Goal: Browse casually: Explore the website without a specific task or goal

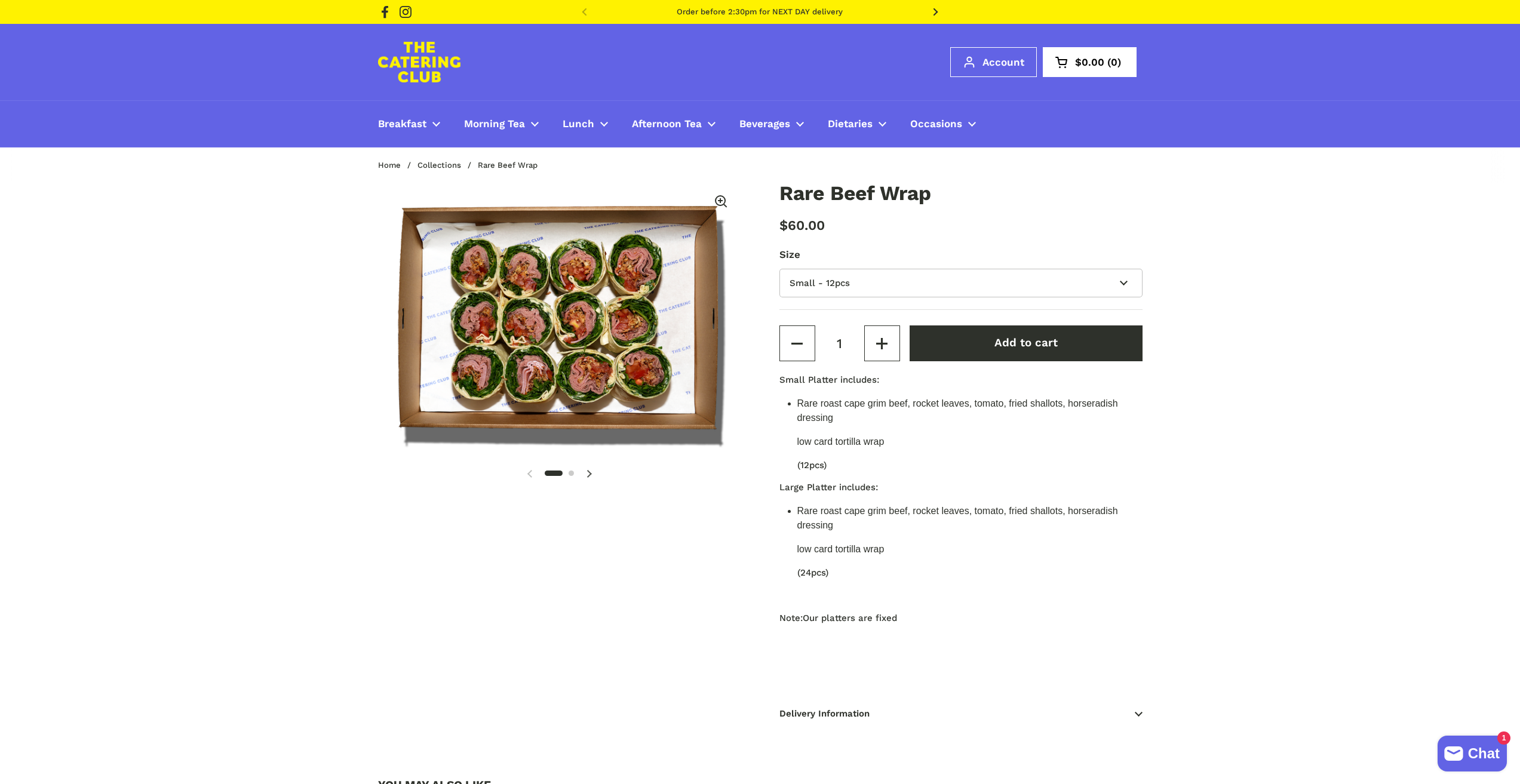
click at [433, 64] on img at bounding box center [419, 62] width 82 height 40
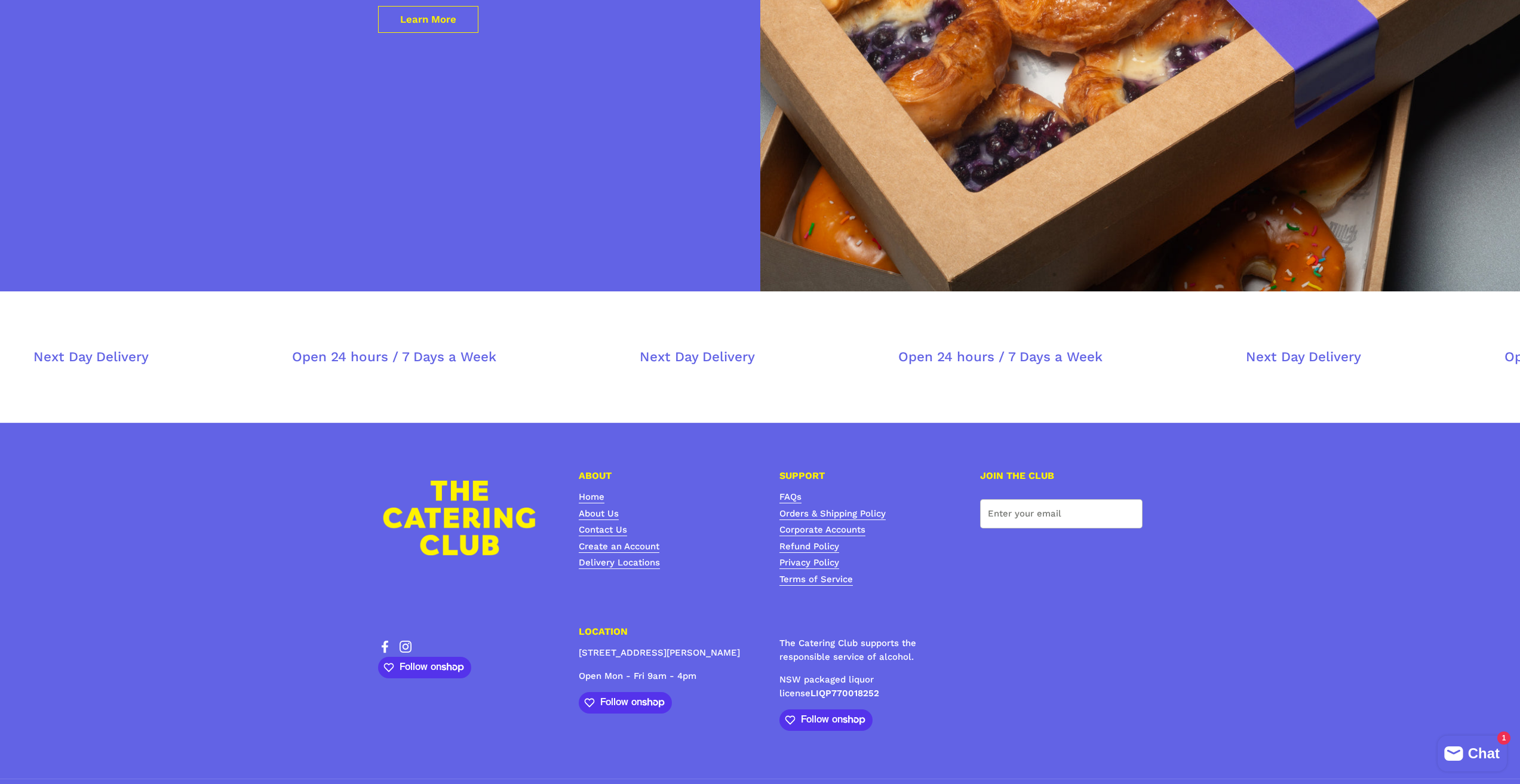
scroll to position [4812, 0]
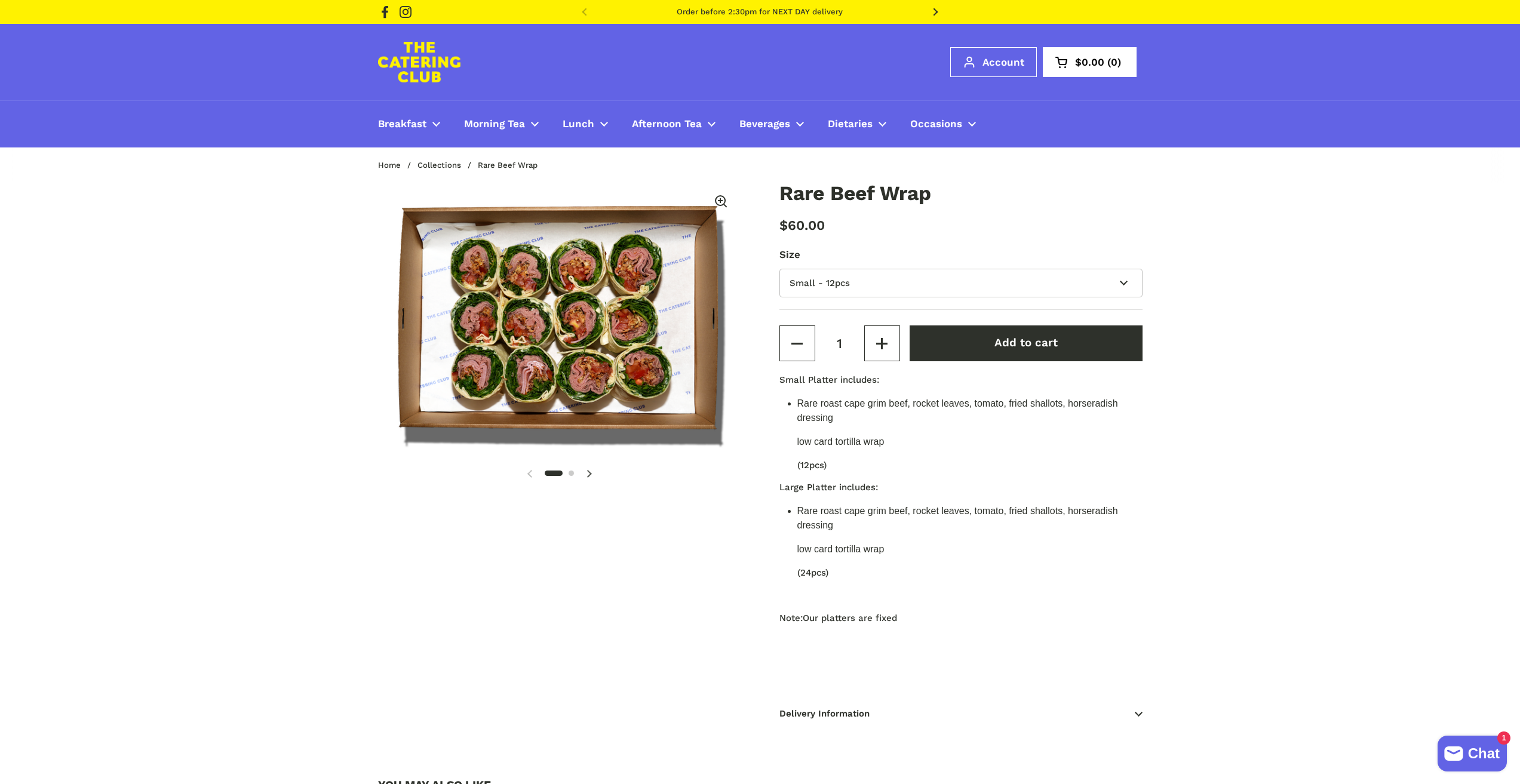
click at [418, 61] on img at bounding box center [419, 62] width 82 height 40
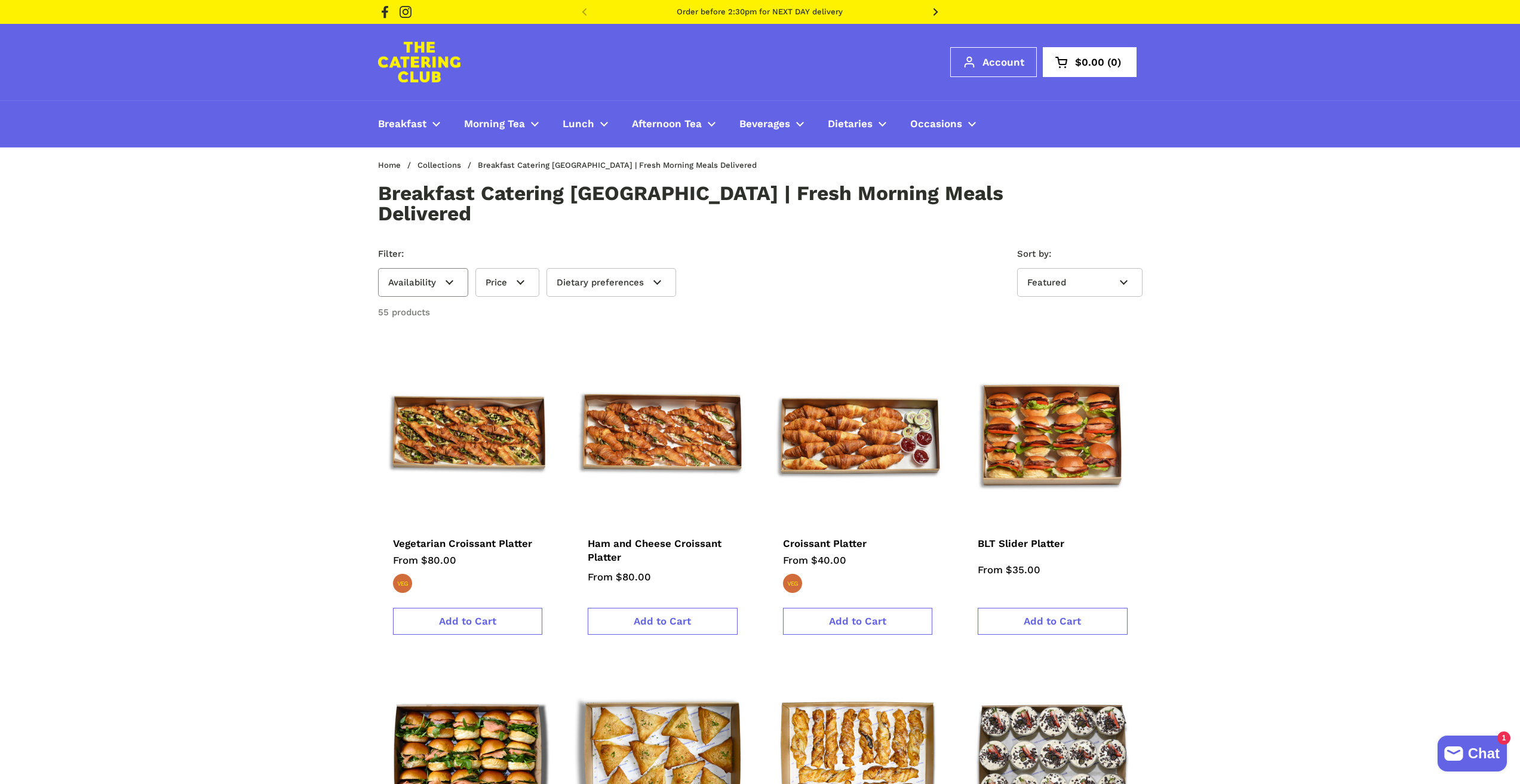
click at [463, 268] on summary "Availability" at bounding box center [423, 283] width 90 height 29
click at [458, 268] on summary "Availability" at bounding box center [423, 283] width 90 height 29
click at [527, 268] on summary "Price" at bounding box center [507, 283] width 64 height 29
click at [525, 268] on summary "Price" at bounding box center [507, 283] width 64 height 29
click at [629, 277] on span "Dietary preferences Match all" at bounding box center [600, 282] width 87 height 10
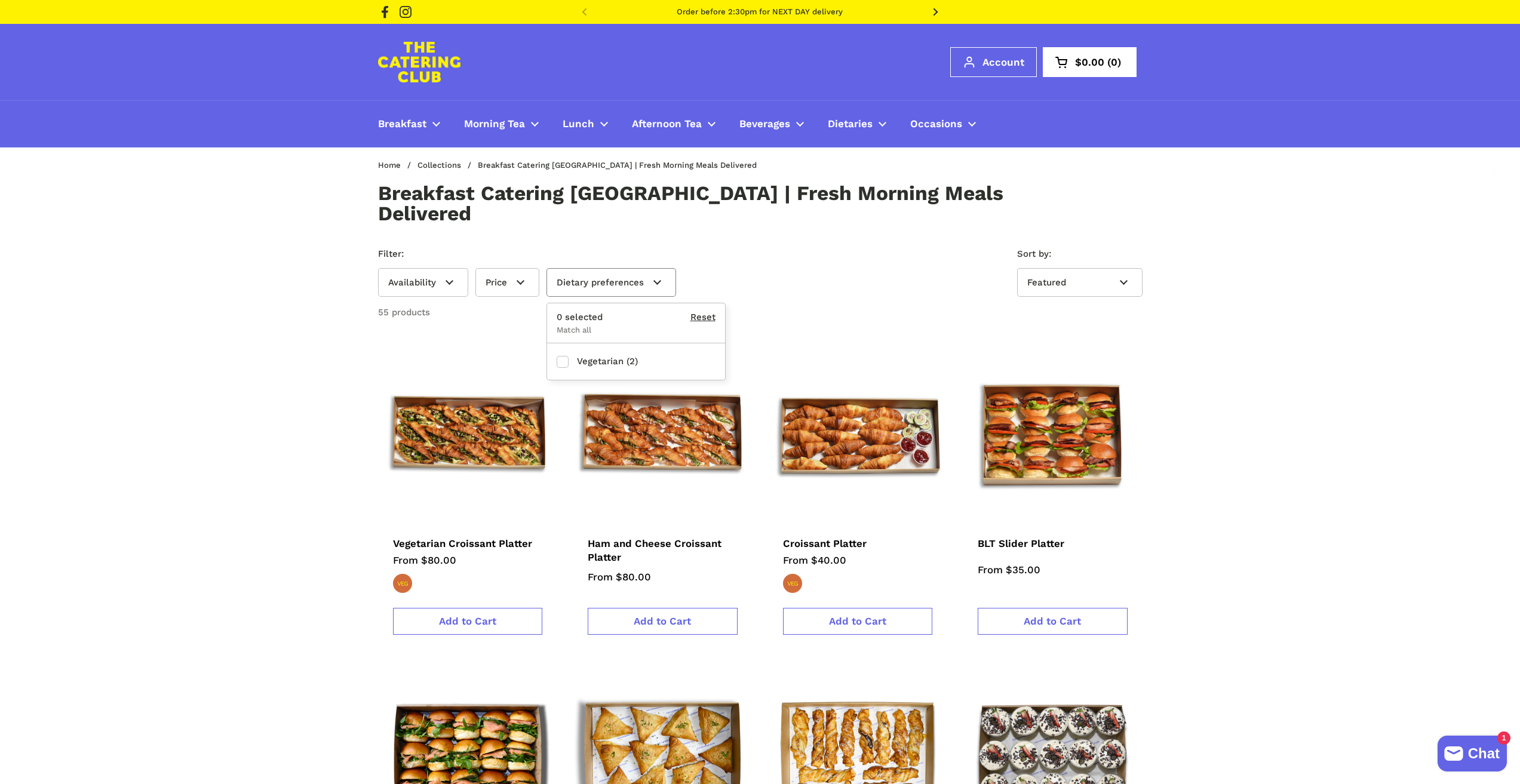
click at [629, 268] on summary "Dietary preferences Match all" at bounding box center [611, 283] width 130 height 29
click at [629, 277] on span "Dietary preferences Match all" at bounding box center [600, 282] width 87 height 10
click at [630, 268] on summary "Dietary preferences Match all" at bounding box center [611, 283] width 130 height 29
click at [419, 77] on img at bounding box center [419, 62] width 82 height 40
